Goal: Information Seeking & Learning: Learn about a topic

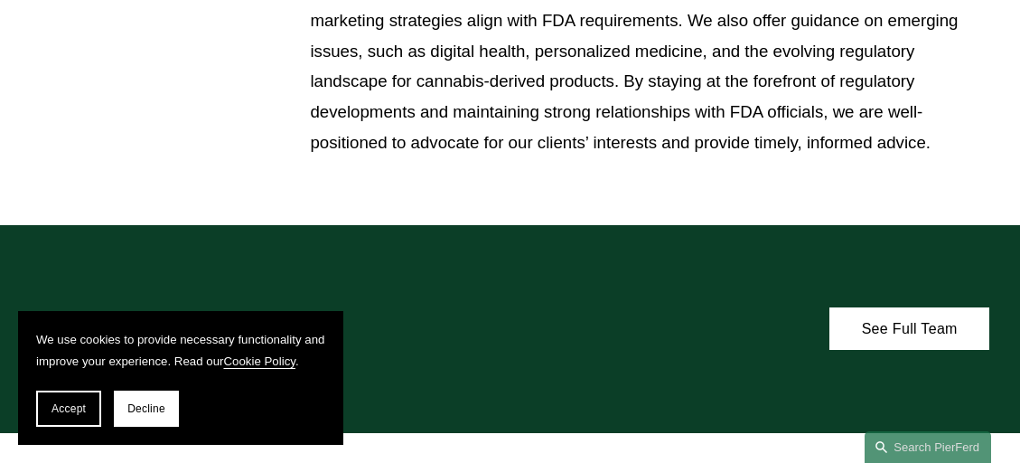
scroll to position [885, 0]
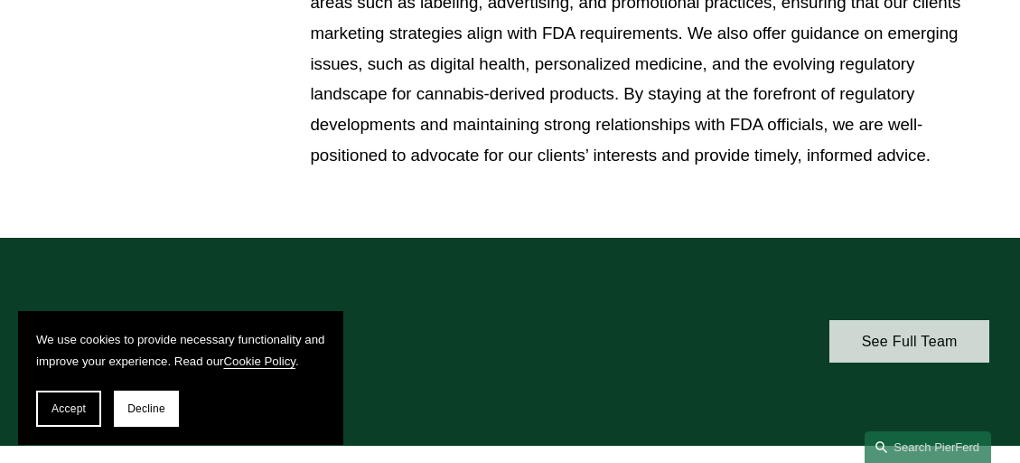
click at [912, 333] on link "See Full Team" at bounding box center [910, 341] width 160 height 42
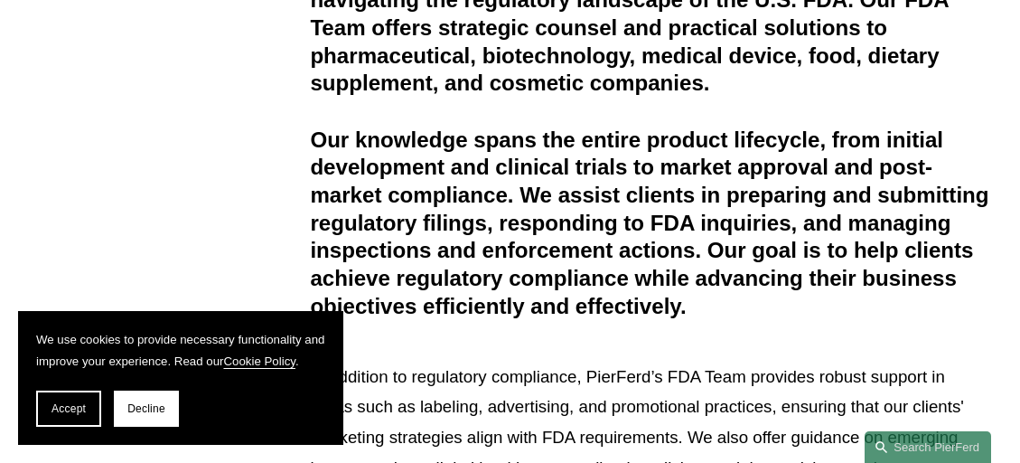
scroll to position [442, 0]
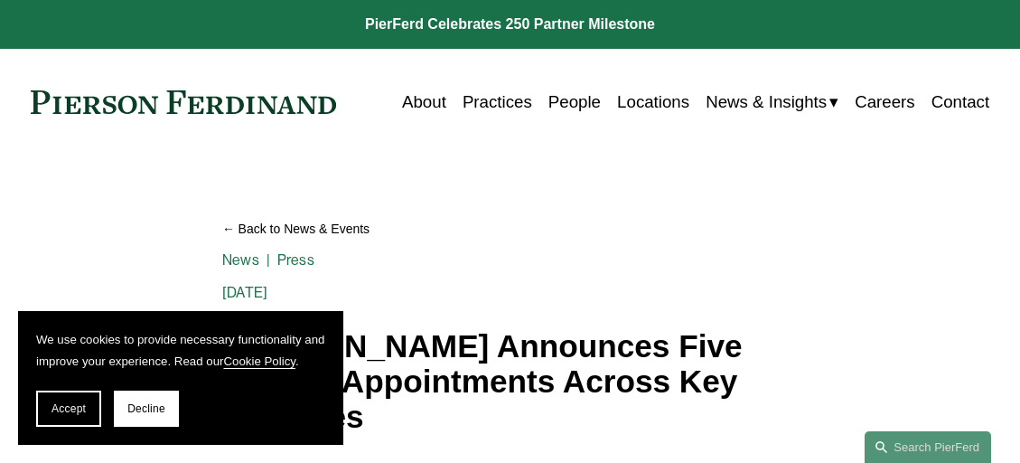
scroll to position [20, 0]
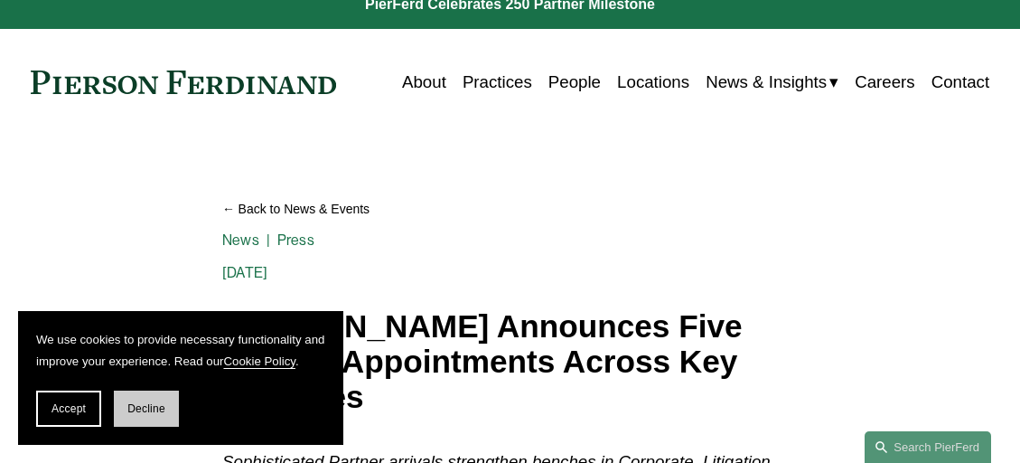
click at [140, 409] on span "Decline" at bounding box center [146, 408] width 38 height 13
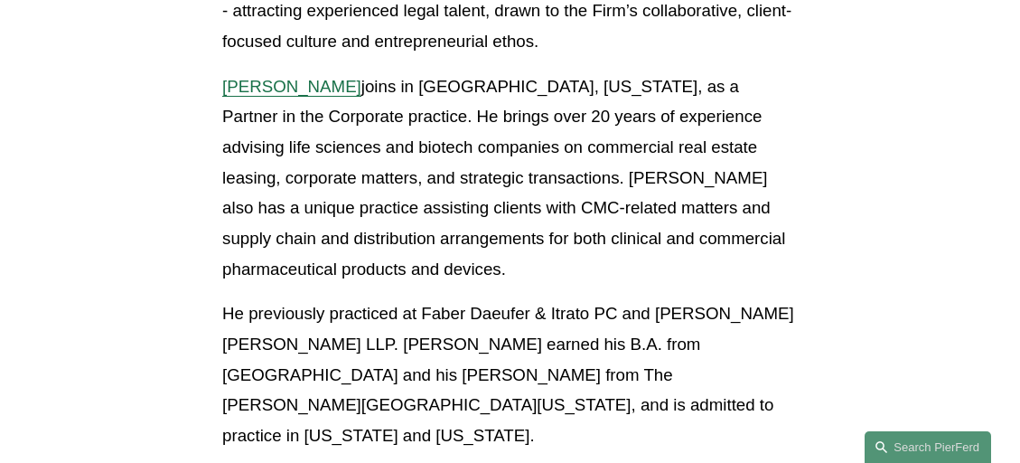
scroll to position [692, 0]
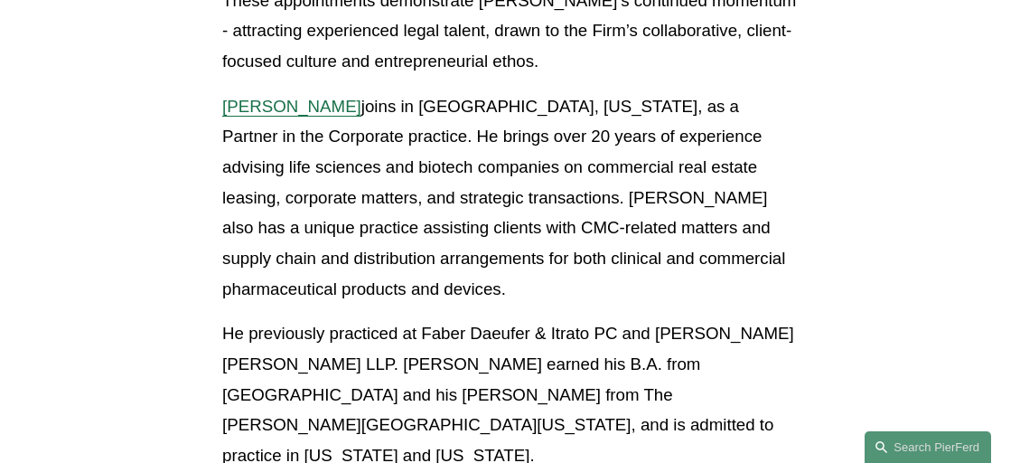
click at [269, 98] on span "Brian Connelly" at bounding box center [291, 106] width 139 height 19
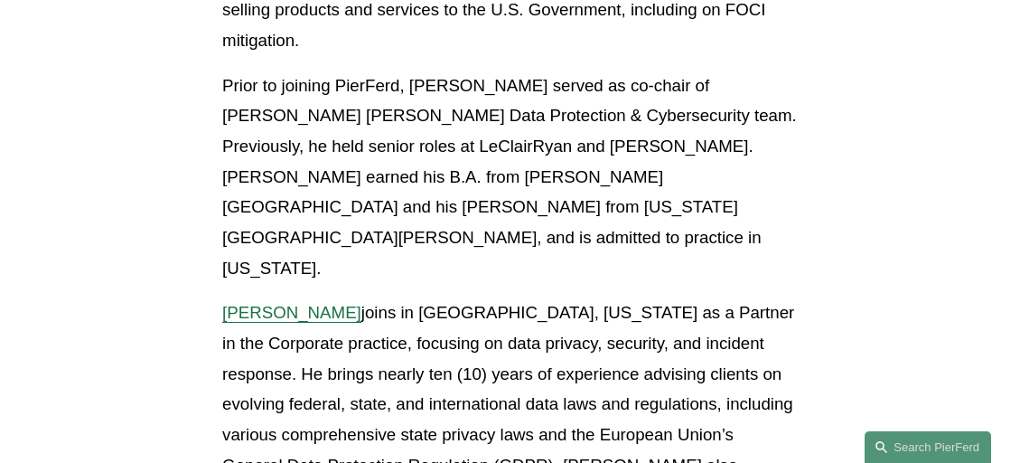
scroll to position [2490, 0]
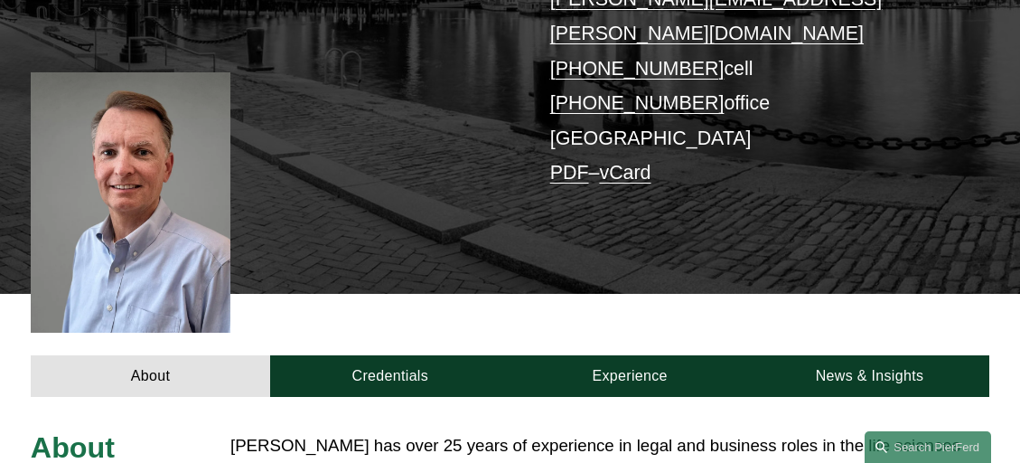
scroll to position [352, 0]
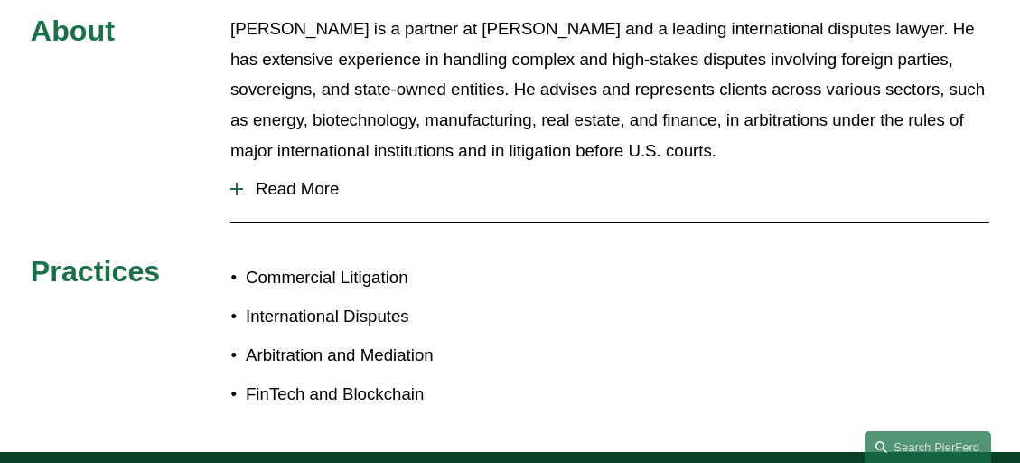
scroll to position [786, 0]
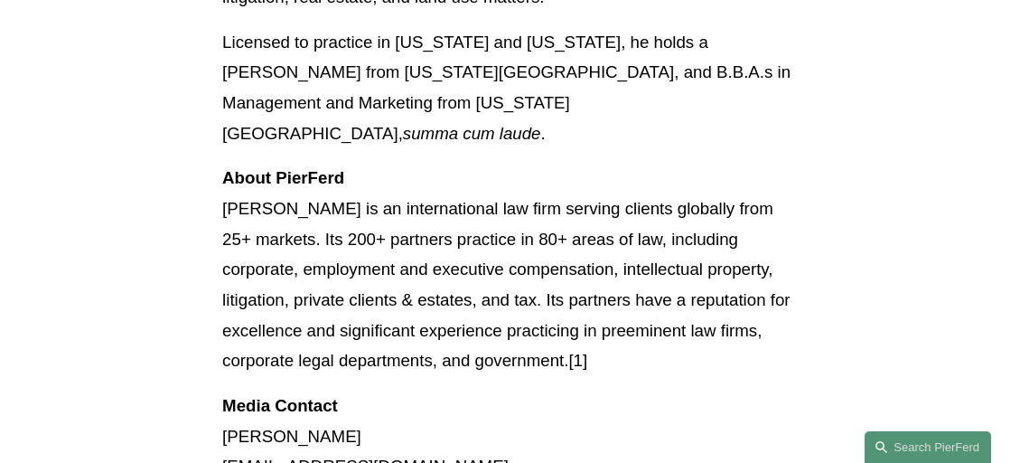
scroll to position [1373, 0]
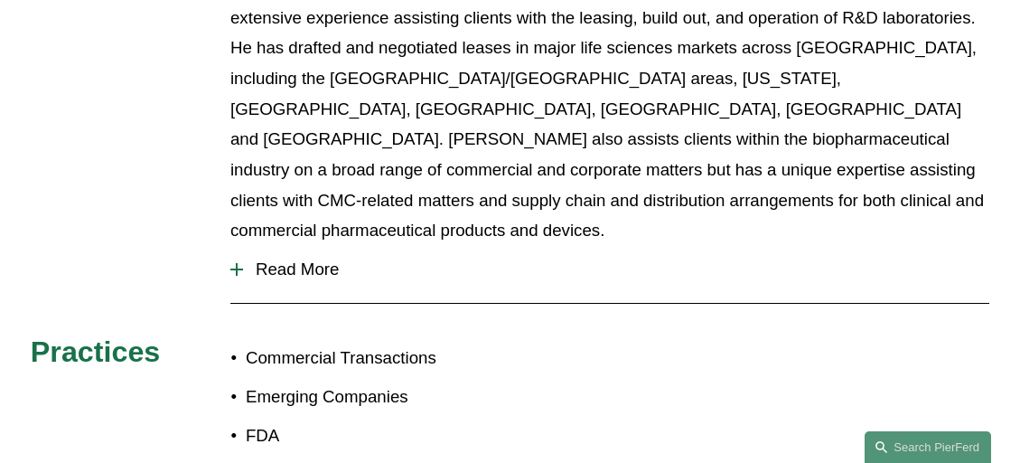
scroll to position [847, 0]
